Goal: Find contact information: Find contact information

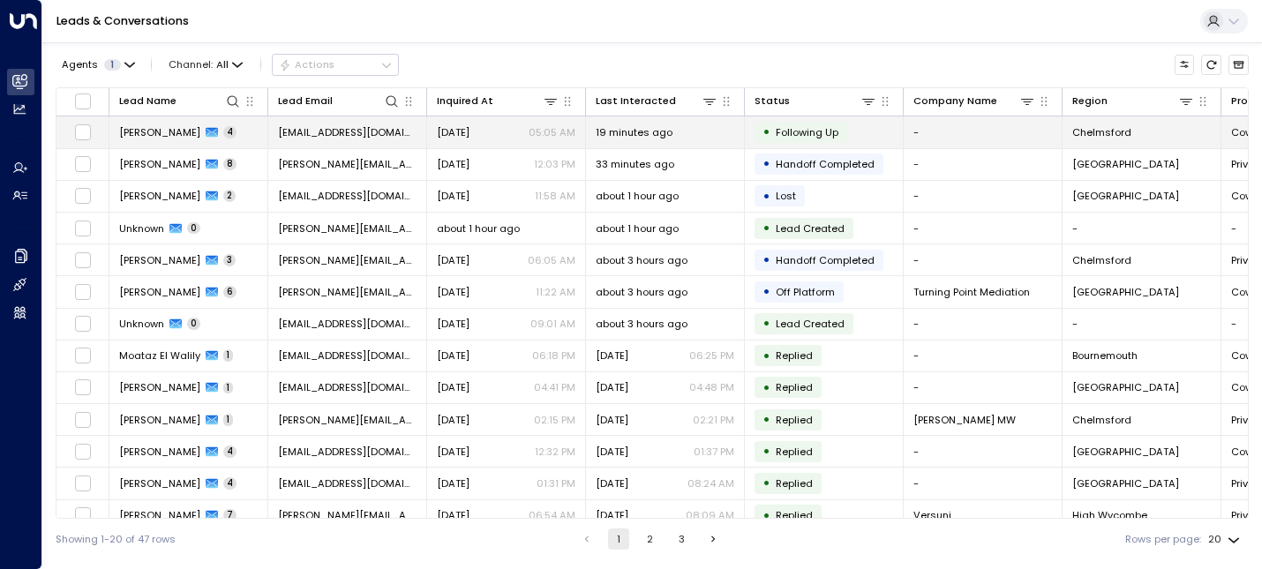
click at [143, 139] on span "[PERSON_NAME]" at bounding box center [159, 132] width 81 height 14
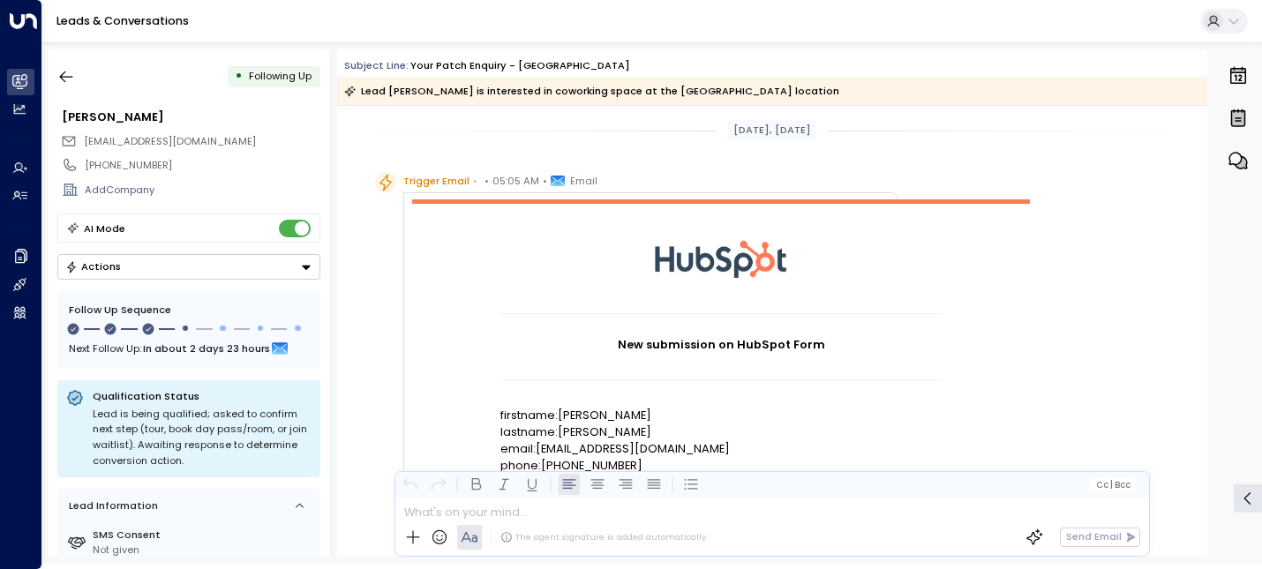
scroll to position [31, 0]
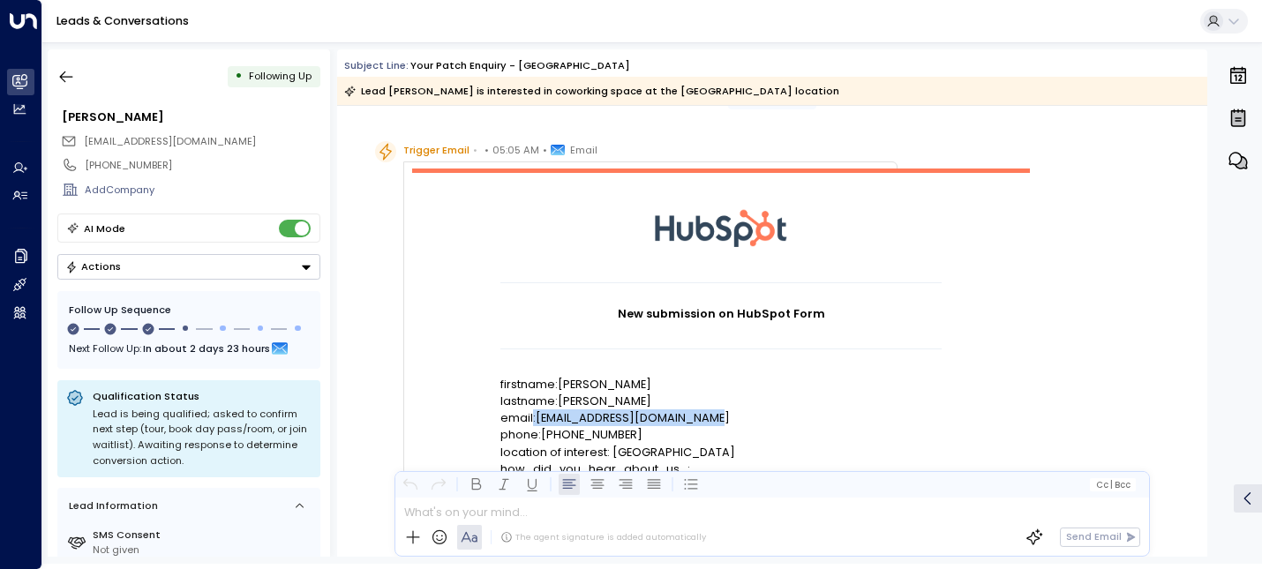
drag, startPoint x: 718, startPoint y: 421, endPoint x: 530, endPoint y: 425, distance: 187.1
click at [530, 425] on p "email:[EMAIL_ADDRESS][DOMAIN_NAME]" at bounding box center [720, 418] width 441 height 17
copy p ":[EMAIL_ADDRESS][DOMAIN_NAME]"
click at [62, 94] on div "• Following Up [PERSON_NAME] [EMAIL_ADDRESS][DOMAIN_NAME] [PHONE_NUMBER] Add Co…" at bounding box center [189, 302] width 282 height 507
click at [62, 71] on icon "button" at bounding box center [66, 77] width 18 height 18
